Goal: Information Seeking & Learning: Understand process/instructions

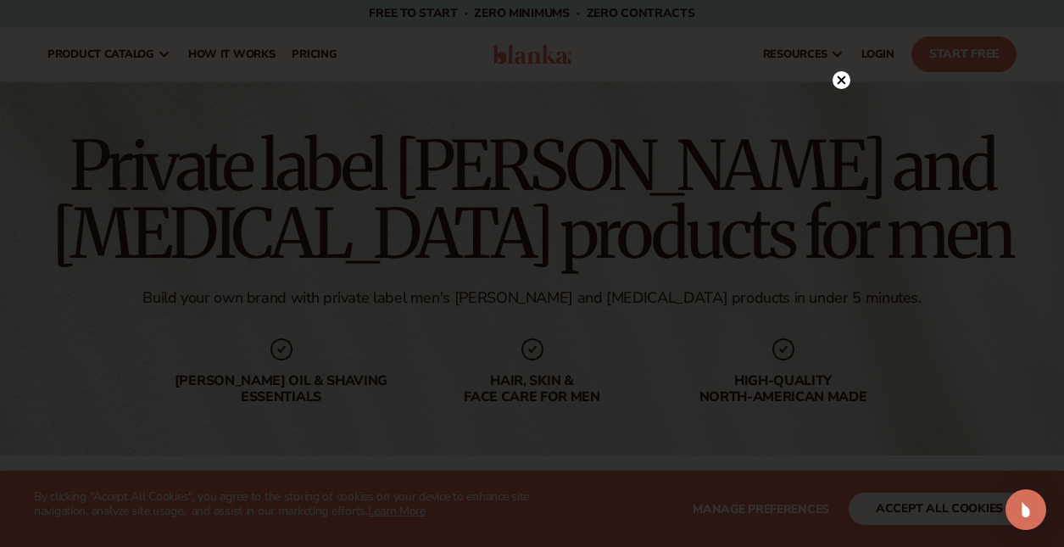
click at [839, 83] on circle at bounding box center [841, 80] width 18 height 18
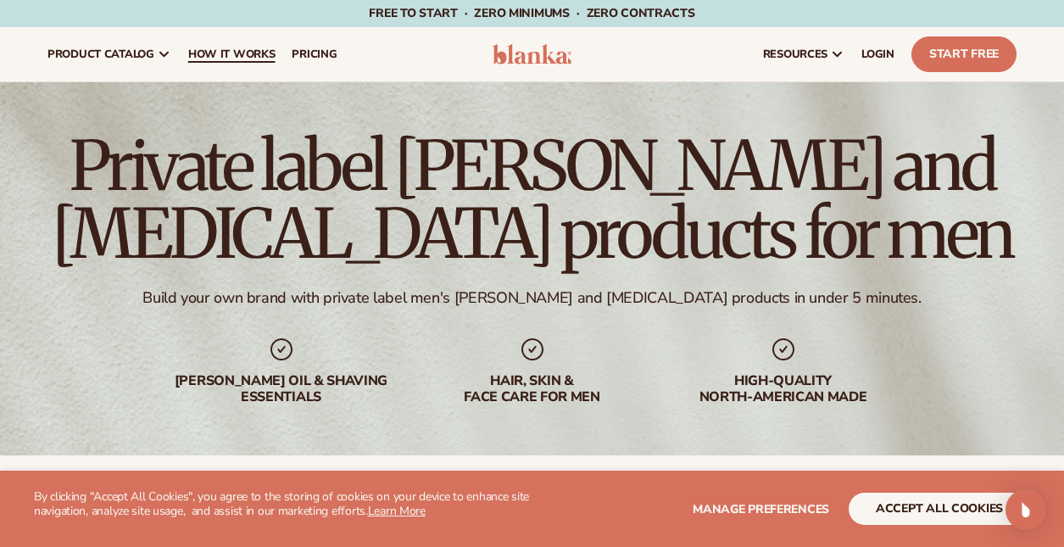
click at [221, 52] on span "How It Works" at bounding box center [231, 54] width 87 height 14
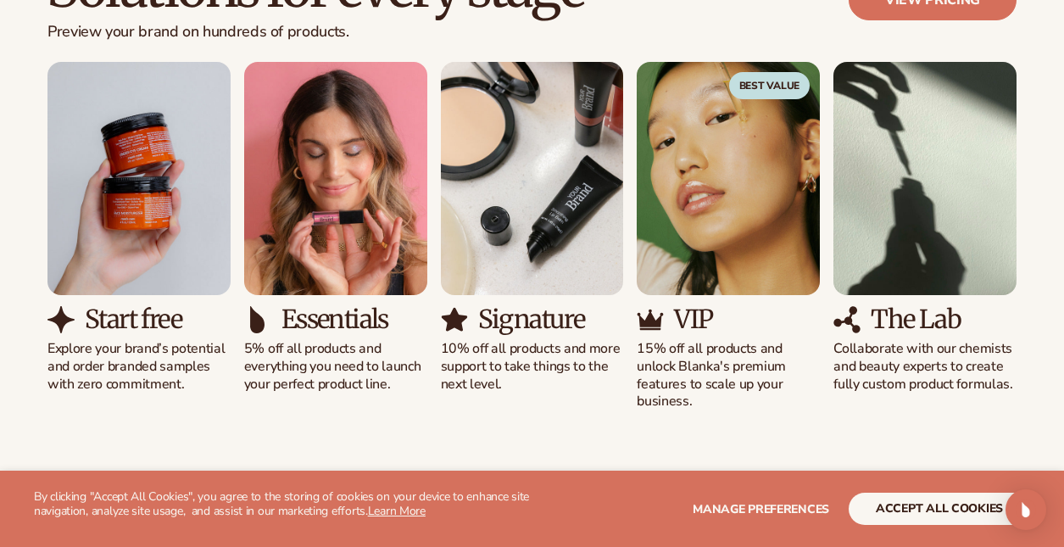
scroll to position [1096, 0]
